Goal: Information Seeking & Learning: Learn about a topic

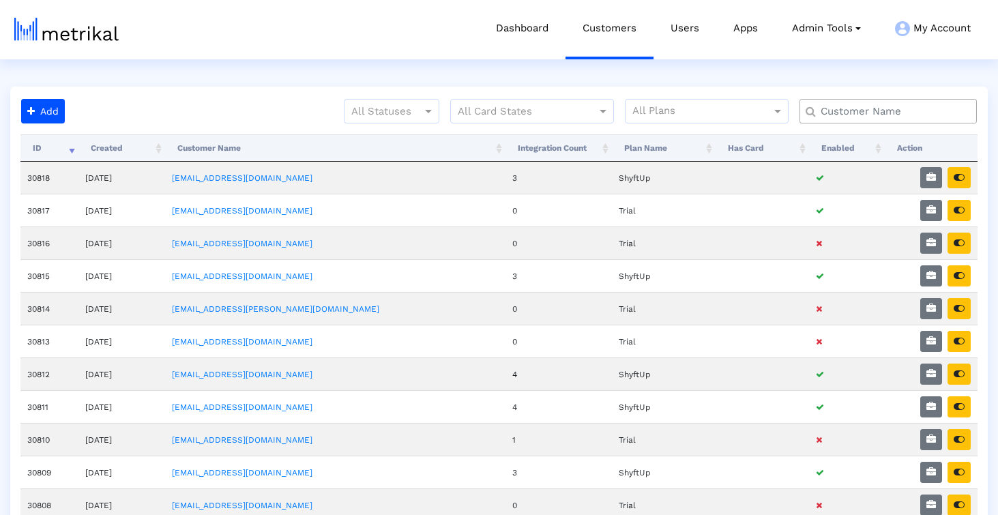
click at [871, 113] on input "text" at bounding box center [891, 111] width 160 height 14
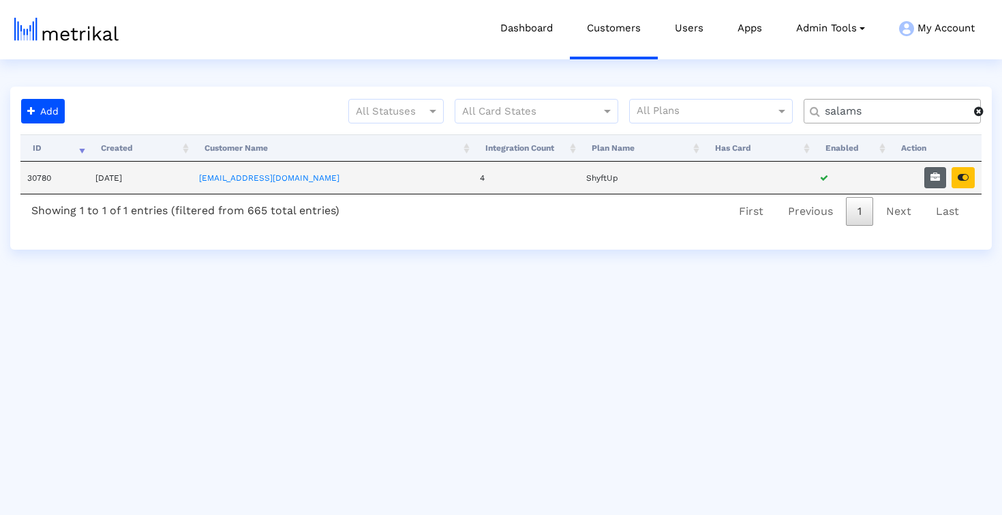
type input "salams"
click at [940, 178] on icon "button" at bounding box center [936, 178] width 10 height 10
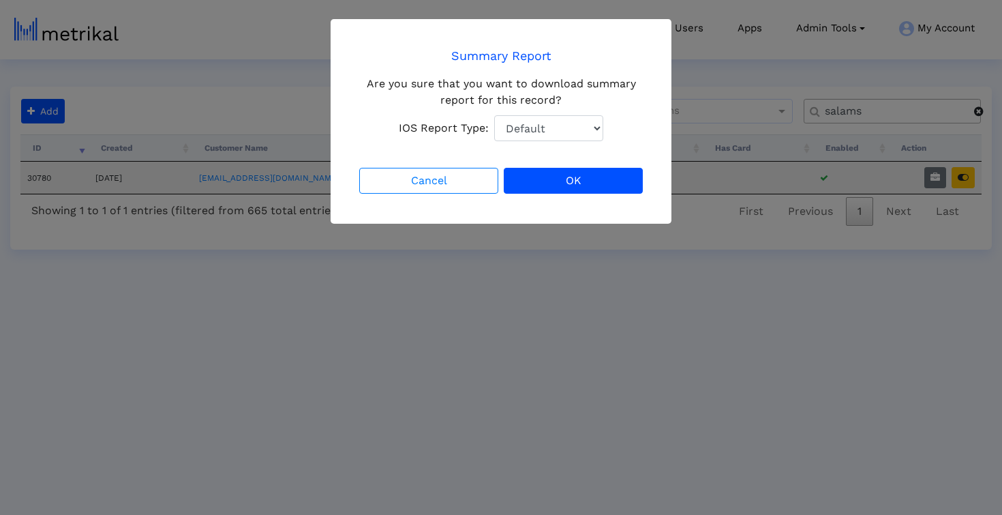
click at [575, 133] on select "Default Total Downloads New Downloads Redownloads" at bounding box center [548, 128] width 109 height 26
select select "1: 1"
click at [494, 115] on select "Default Total Downloads New Downloads Redownloads" at bounding box center [548, 128] width 109 height 26
drag, startPoint x: 575, startPoint y: 133, endPoint x: 584, endPoint y: 190, distance: 58.0
click at [584, 190] on button "OK" at bounding box center [573, 181] width 139 height 26
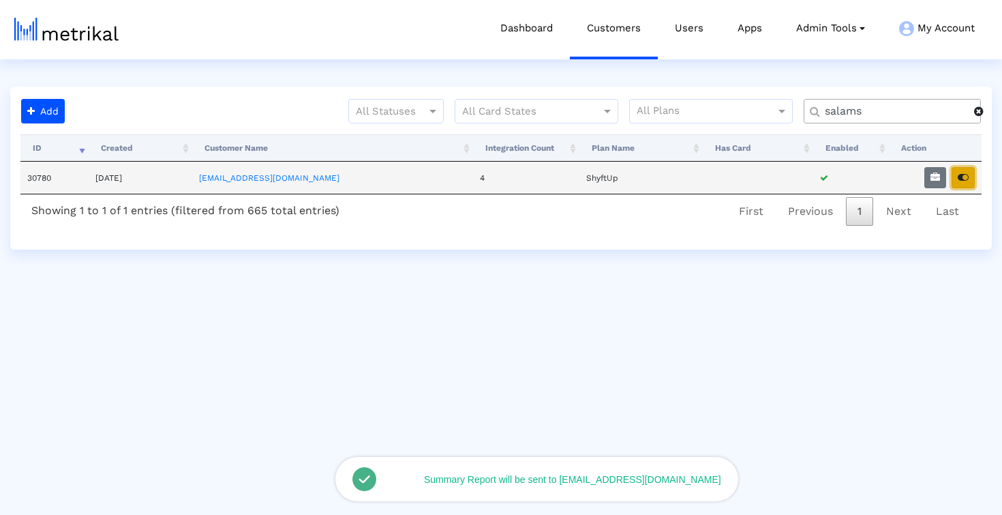
click at [969, 178] on button "button" at bounding box center [963, 177] width 23 height 21
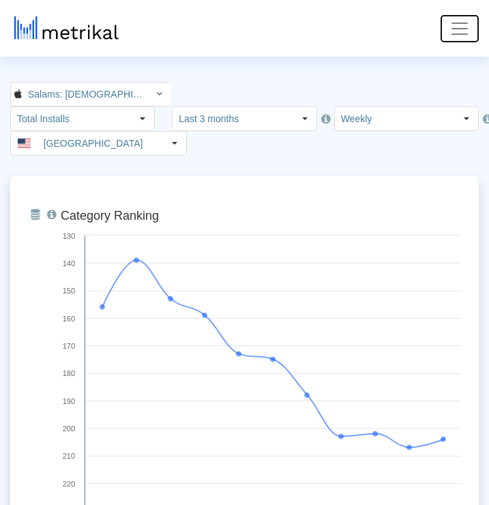
click at [460, 31] on span "Toggle navigation" at bounding box center [459, 28] width 20 height 20
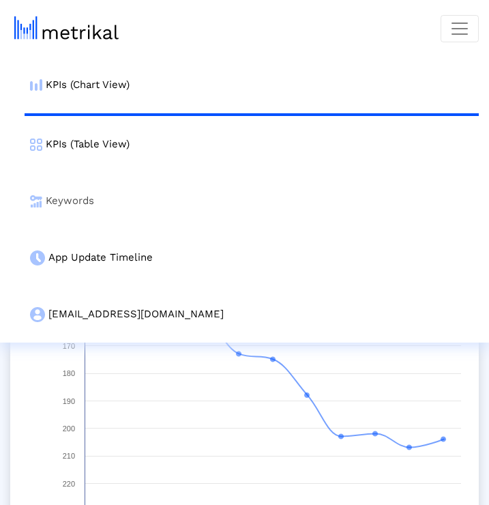
click at [228, 205] on link "Keywords" at bounding box center [252, 201] width 454 height 57
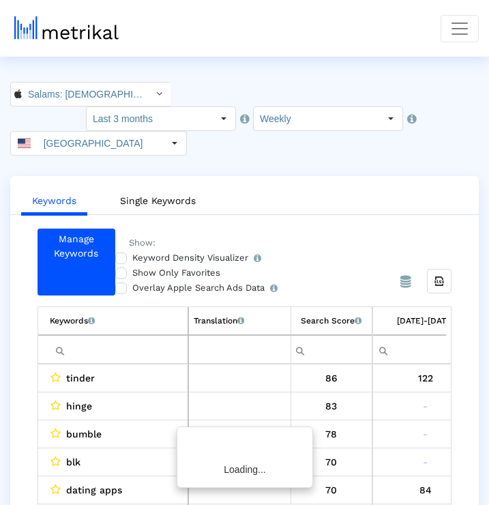
scroll to position [0, 1300]
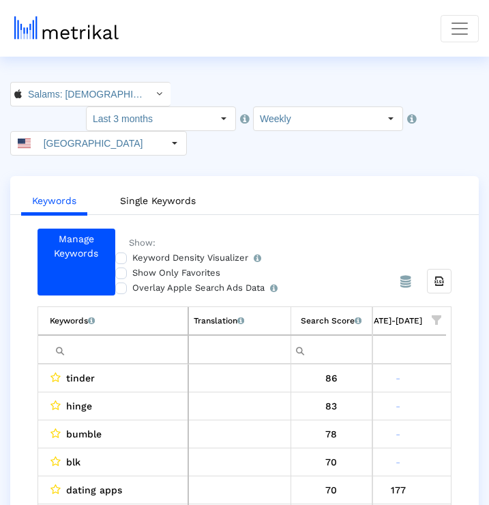
click at [294, 183] on ul "Keywords Single Keywords" at bounding box center [244, 199] width 468 height 32
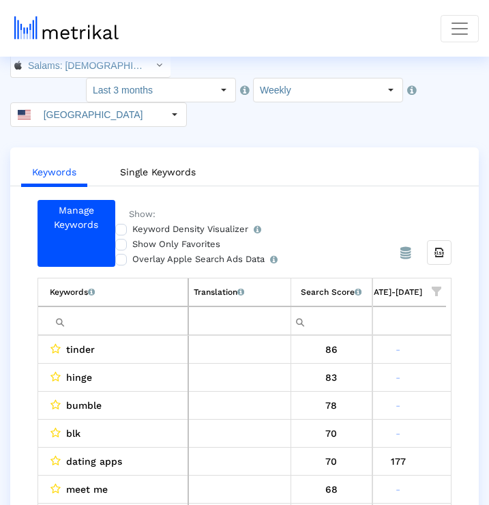
scroll to position [33, 0]
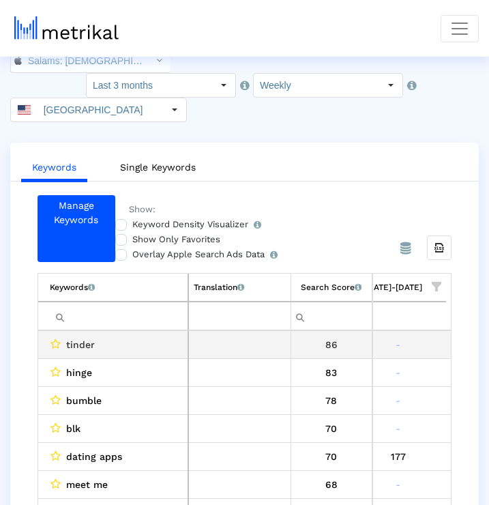
click at [158, 331] on td "tinder" at bounding box center [113, 345] width 150 height 28
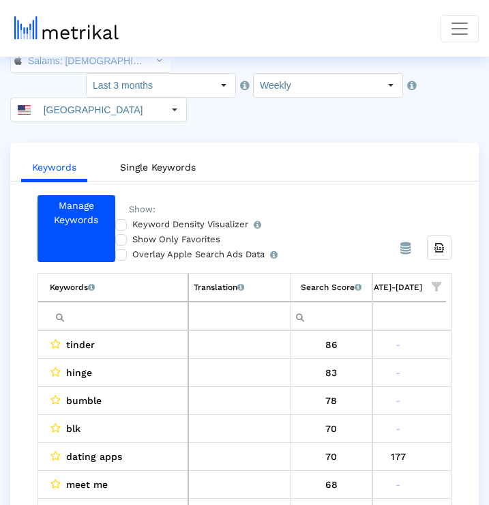
click at [158, 305] on input "Filter cell" at bounding box center [119, 316] width 138 height 23
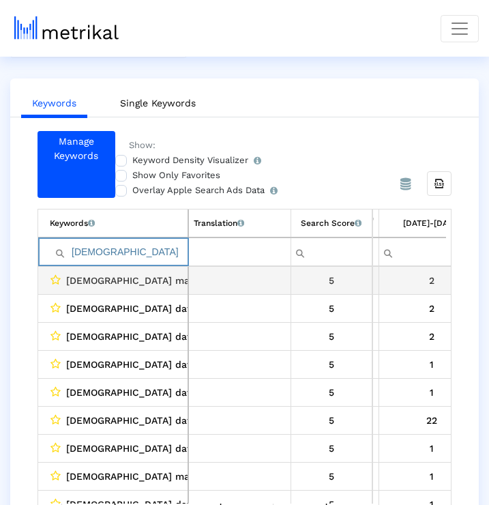
scroll to position [0, 0]
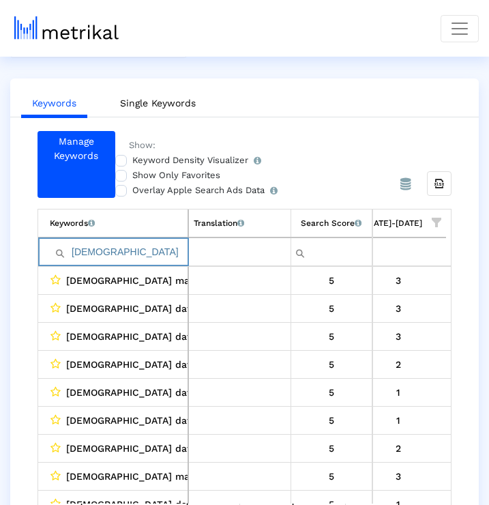
click at [137, 241] on input "[DEMOGRAPHIC_DATA]" at bounding box center [119, 252] width 138 height 23
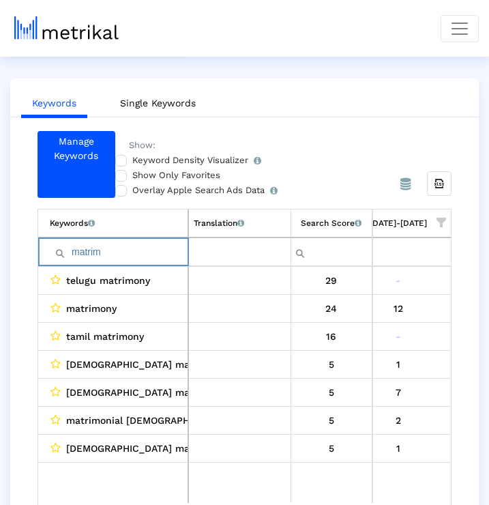
type input "matrim"
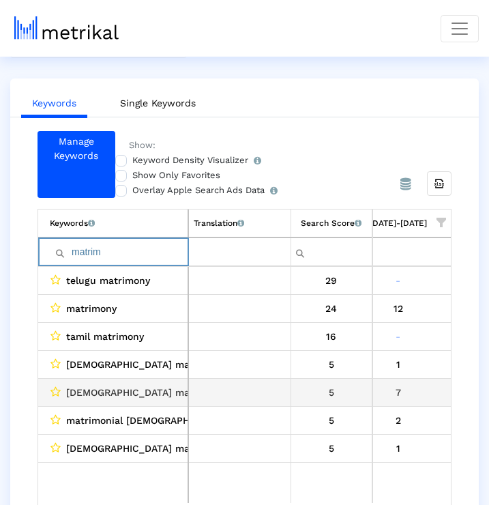
click at [194, 378] on td "Data grid" at bounding box center [239, 392] width 102 height 28
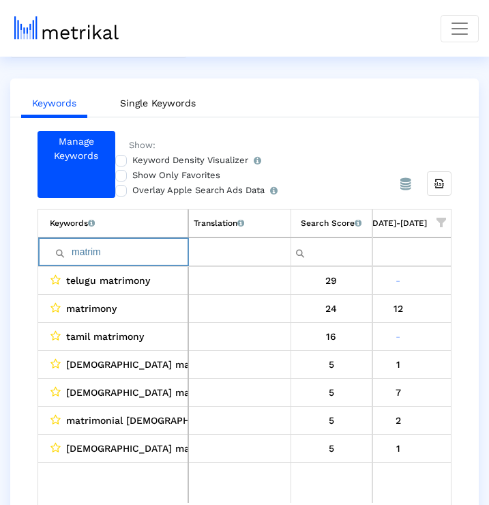
click at [119, 241] on input "matrim" at bounding box center [119, 252] width 138 height 23
click at [140, 241] on input "matrim" at bounding box center [119, 252] width 138 height 23
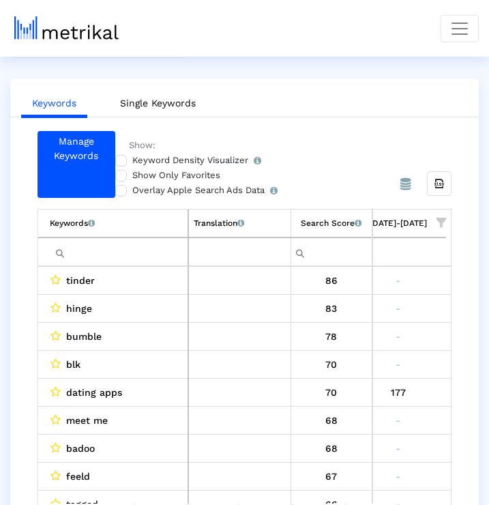
click at [11, 203] on div "Manage Keywords Show: Keyword Density Visualizer Turn this on to view where and…" at bounding box center [244, 320] width 468 height 378
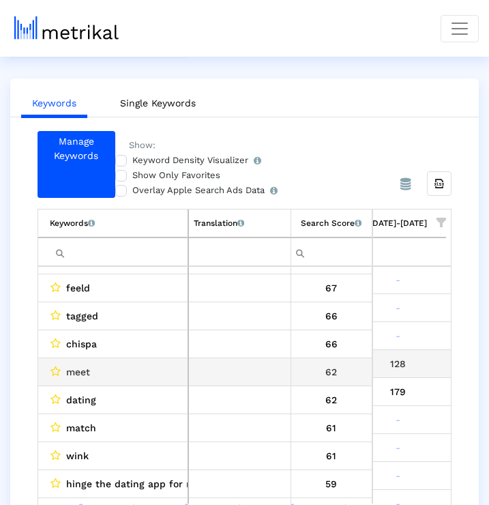
scroll to position [200, 0]
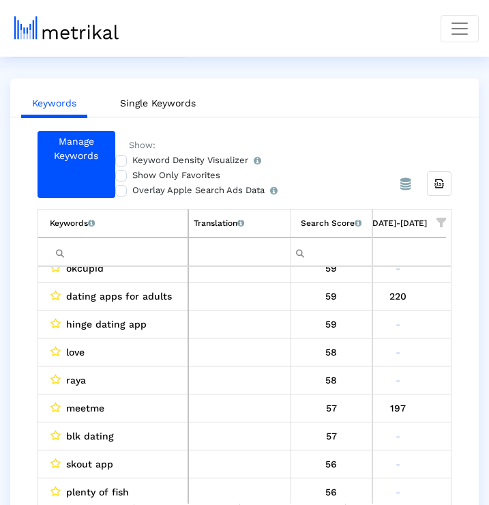
click at [108, 241] on input "Filter cell" at bounding box center [119, 252] width 138 height 23
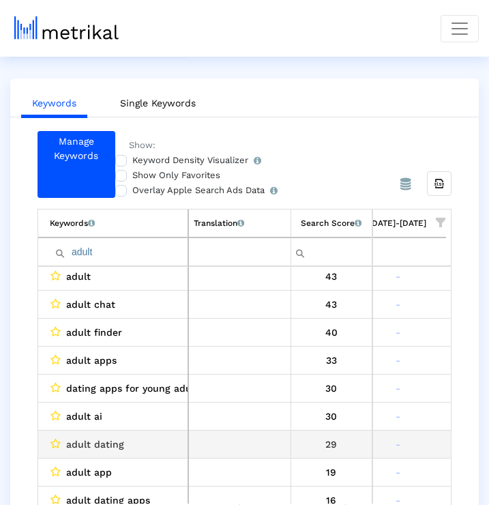
click at [410, 435] on div "-" at bounding box center [398, 444] width 96 height 18
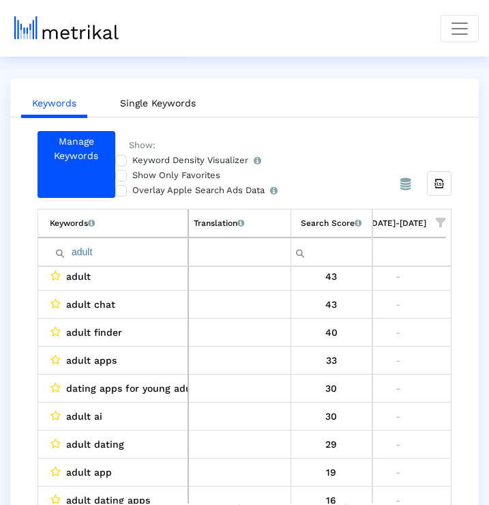
click at [138, 241] on input "adult" at bounding box center [119, 252] width 138 height 23
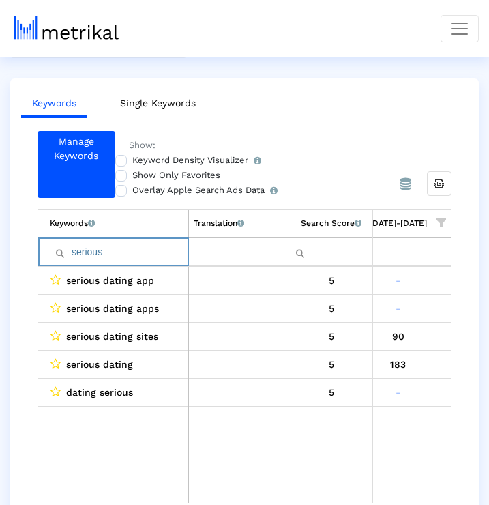
click at [93, 241] on input "serious" at bounding box center [119, 252] width 138 height 23
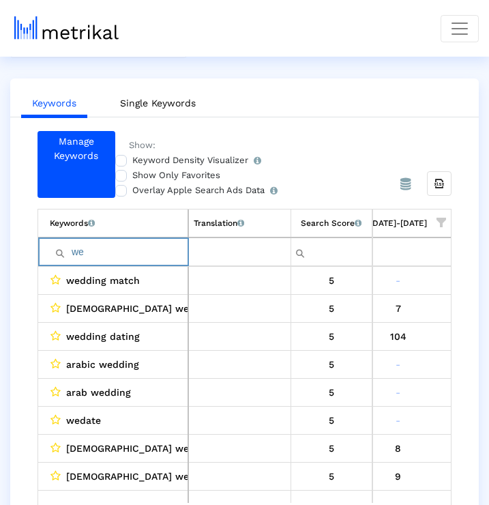
type input "w"
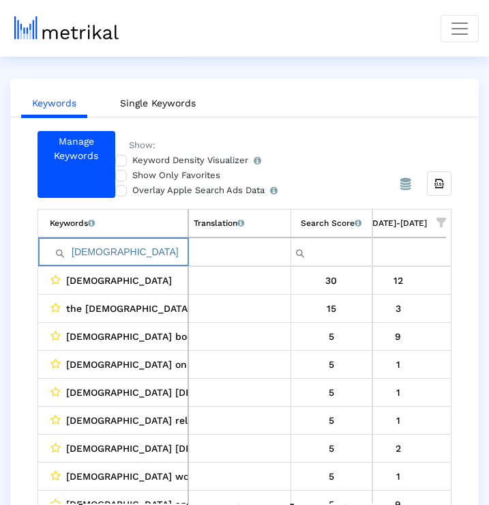
click at [100, 241] on input "[DEMOGRAPHIC_DATA]" at bounding box center [119, 252] width 138 height 23
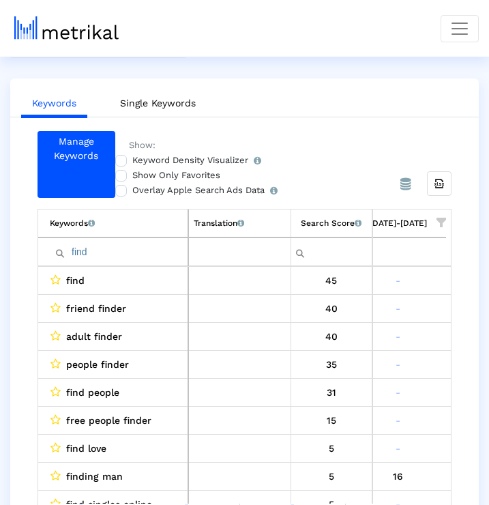
click at [444, 218] on span "Show filter options for column '08/17/25-08/23/25'" at bounding box center [441, 223] width 10 height 10
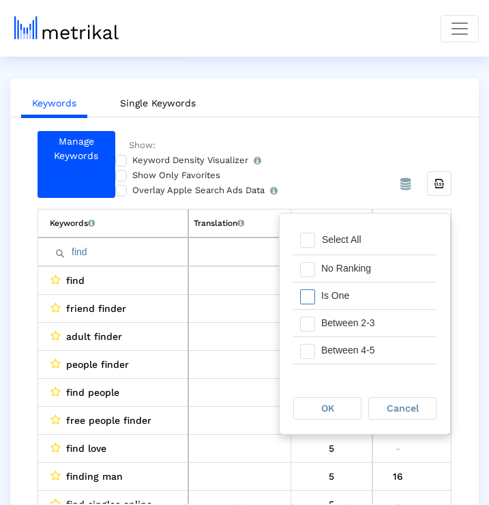
click at [376, 293] on div "Is One" at bounding box center [375, 295] width 122 height 27
click at [376, 321] on div "Between 2-3" at bounding box center [375, 323] width 122 height 27
click at [376, 343] on div "Between 4-5" at bounding box center [375, 350] width 122 height 27
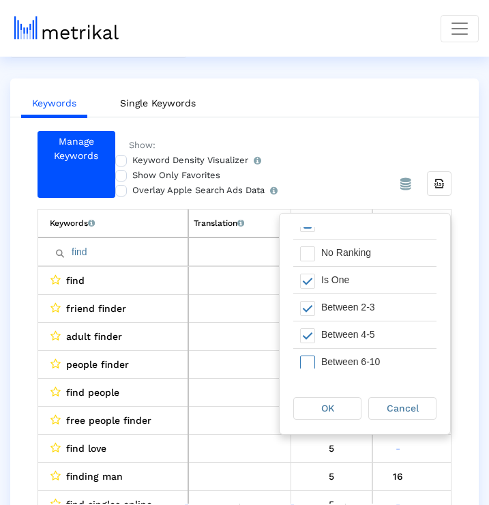
click at [374, 357] on div "Between 6-10" at bounding box center [375, 361] width 122 height 27
click at [341, 419] on div "OK" at bounding box center [327, 408] width 68 height 23
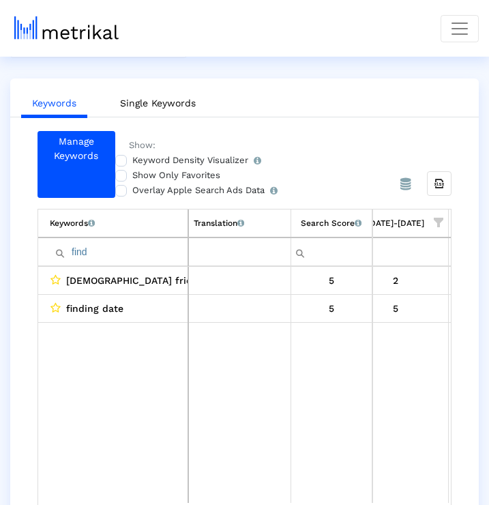
scroll to position [0, 1296]
click at [138, 241] on input "find" at bounding box center [119, 252] width 138 height 23
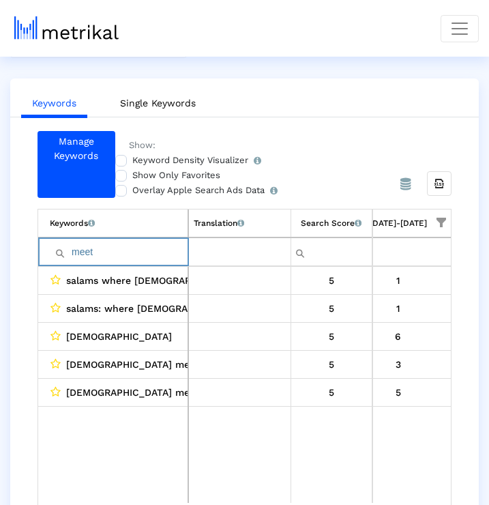
click at [128, 241] on input "meet" at bounding box center [119, 252] width 138 height 23
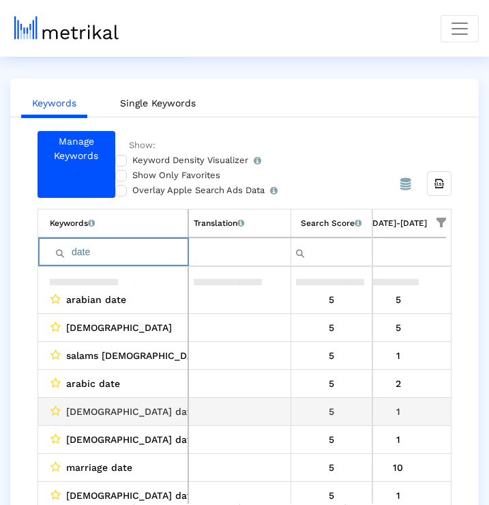
scroll to position [103, 1296]
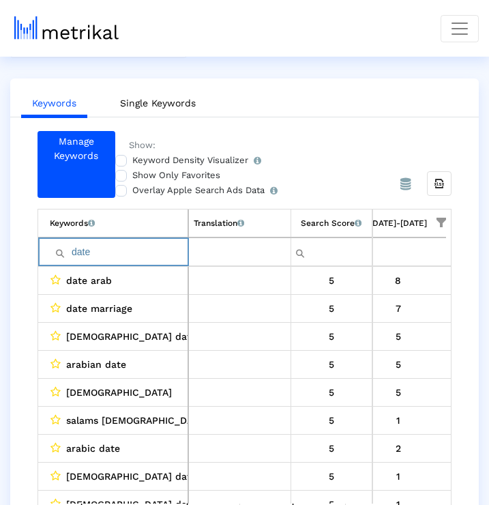
type input "date"
